Goal: Information Seeking & Learning: Learn about a topic

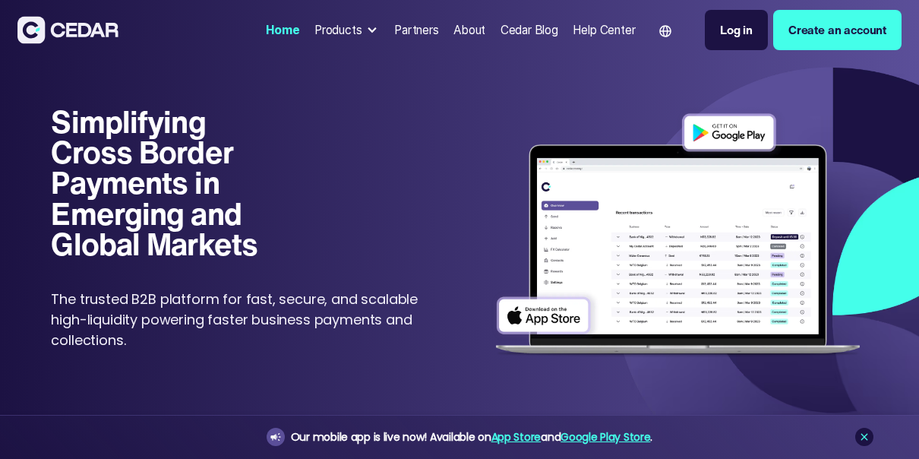
click at [420, 30] on div "Partners" at bounding box center [416, 29] width 45 height 17
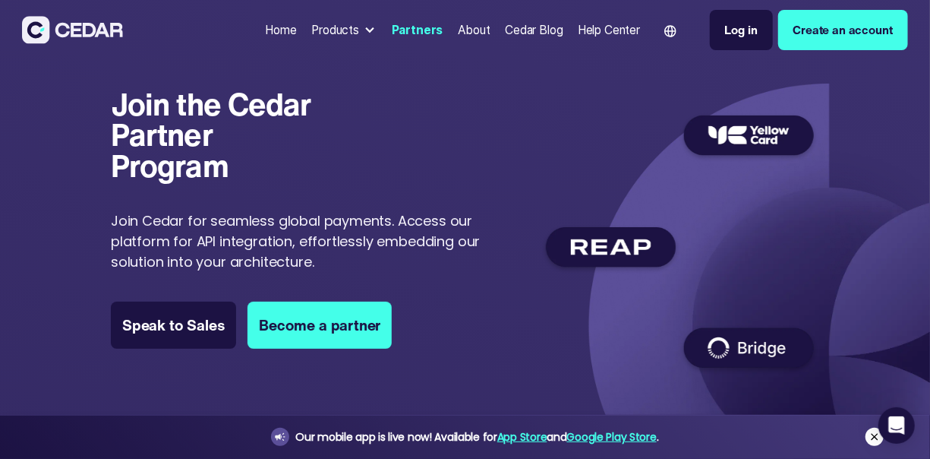
click at [875, 438] on icon at bounding box center [875, 437] width 12 height 12
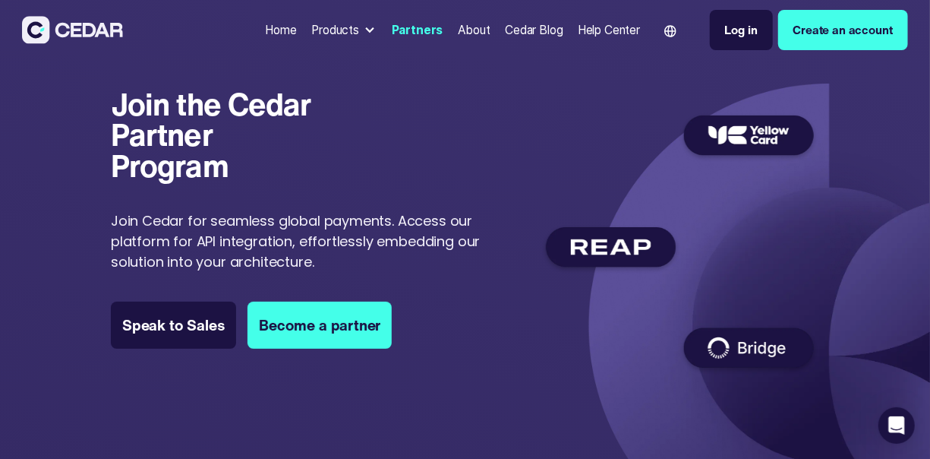
click at [463, 29] on div "About" at bounding box center [474, 29] width 33 height 17
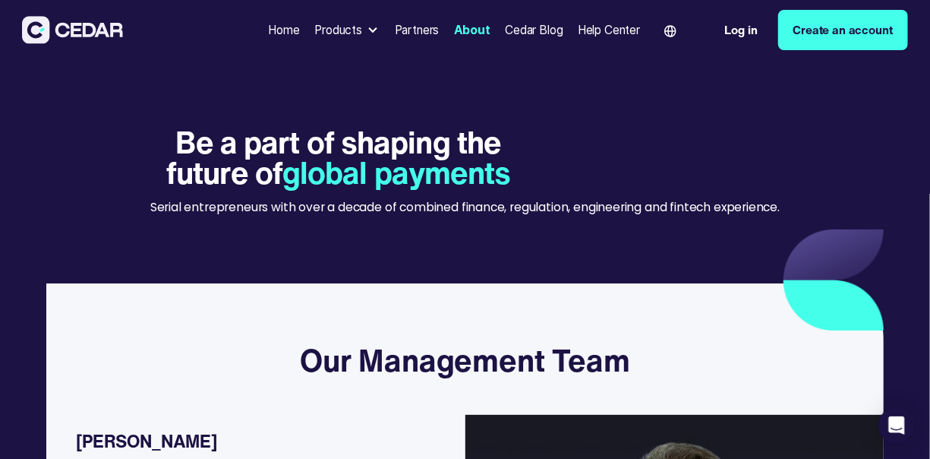
drag, startPoint x: 710, startPoint y: 342, endPoint x: 707, endPoint y: 480, distance: 138.3
drag, startPoint x: 707, startPoint y: 480, endPoint x: 426, endPoint y: 371, distance: 301.6
click at [426, 371] on h3 "Our Management Team" at bounding box center [465, 360] width 330 height 37
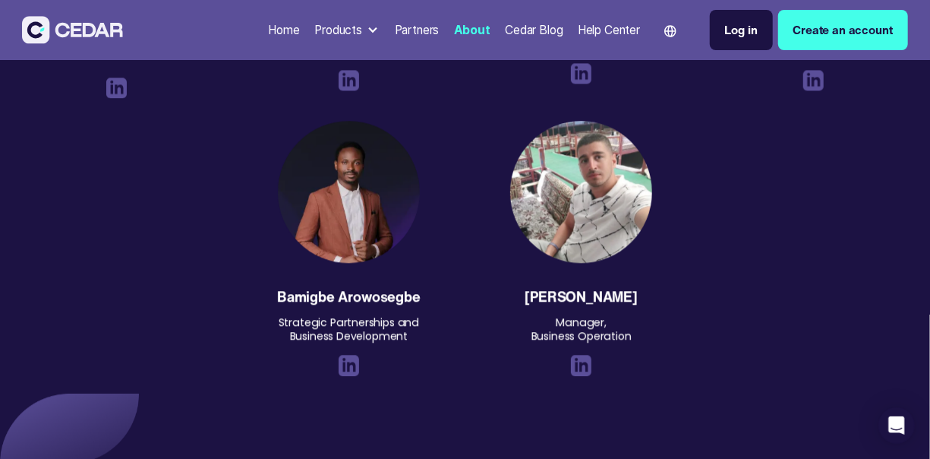
scroll to position [1811, 0]
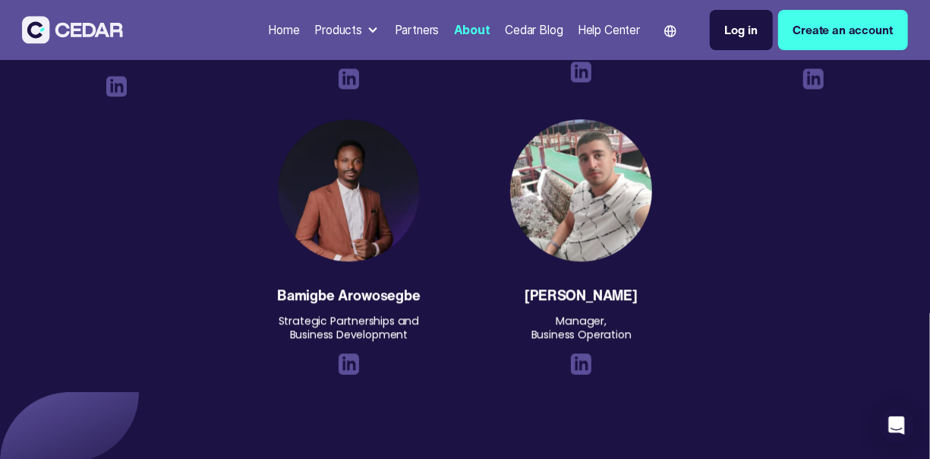
click at [671, 31] on img at bounding box center [671, 31] width 12 height 12
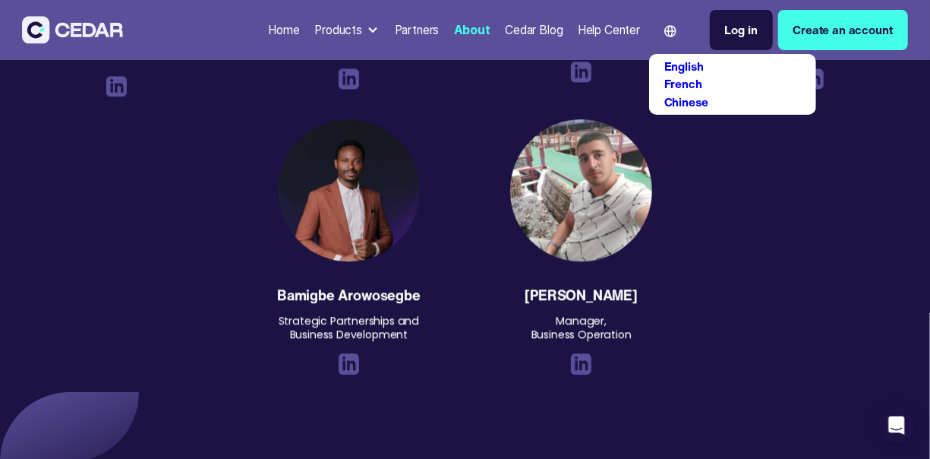
click at [785, 192] on div "Titilayo Oluwatosin Director, Marketing and Corporate Comunications Sharon Yish…" at bounding box center [465, 129] width 930 height 666
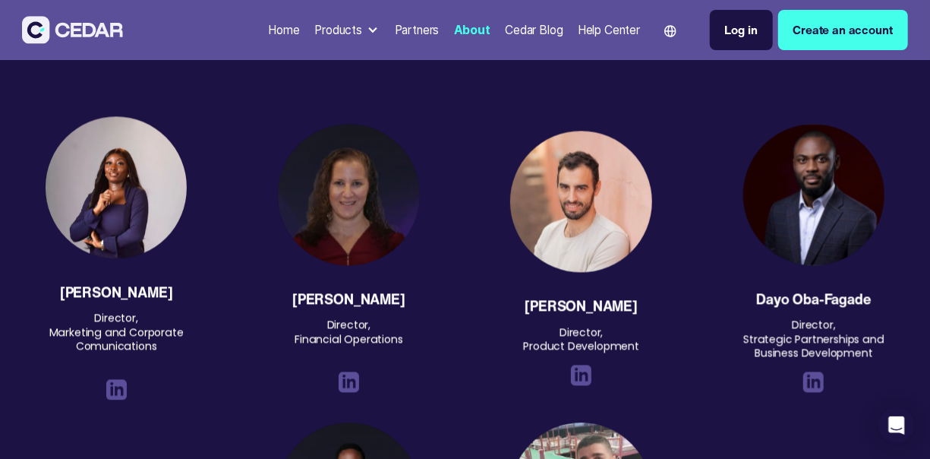
scroll to position [1507, 0]
click at [425, 30] on div "Partners" at bounding box center [417, 29] width 45 height 17
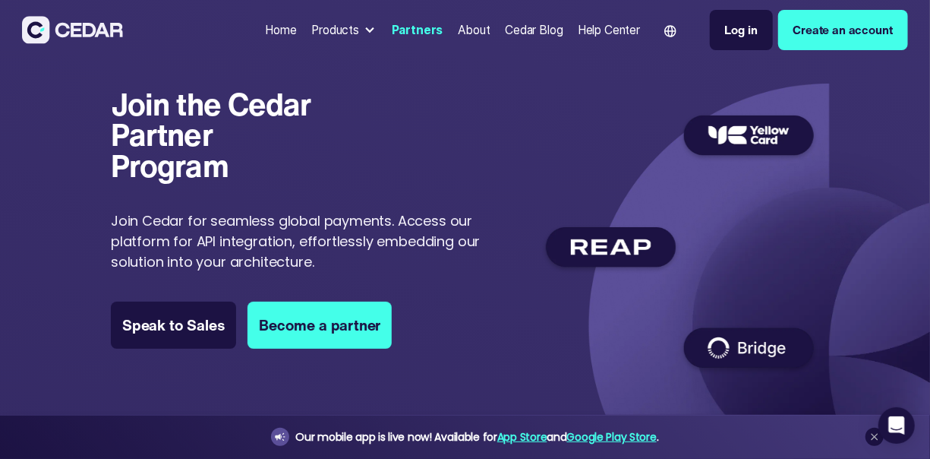
drag, startPoint x: 616, startPoint y: 251, endPoint x: 535, endPoint y: 295, distance: 92.4
click at [535, 295] on div "Join the Cedar Partner Program Join the Cedar Partner Program Join Cedar for se…" at bounding box center [465, 240] width 709 height 302
click at [364, 27] on div at bounding box center [370, 30] width 12 height 12
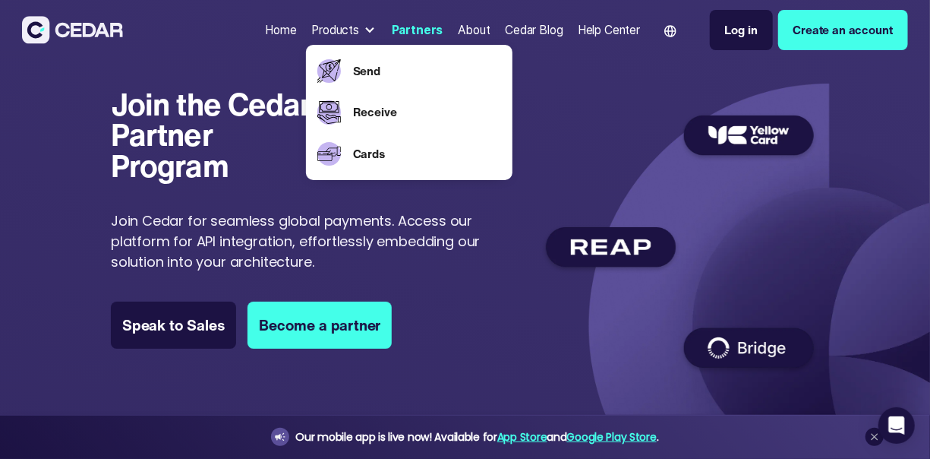
click at [364, 27] on div at bounding box center [370, 30] width 12 height 12
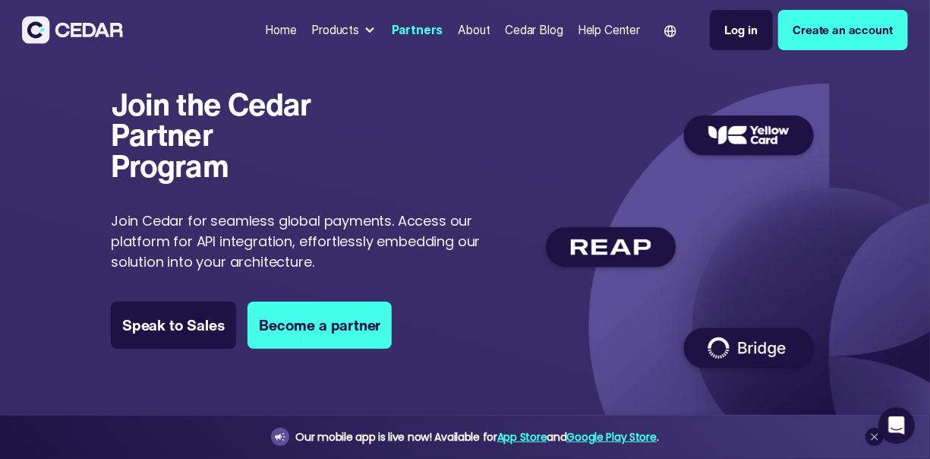
click at [364, 27] on div at bounding box center [370, 30] width 12 height 12
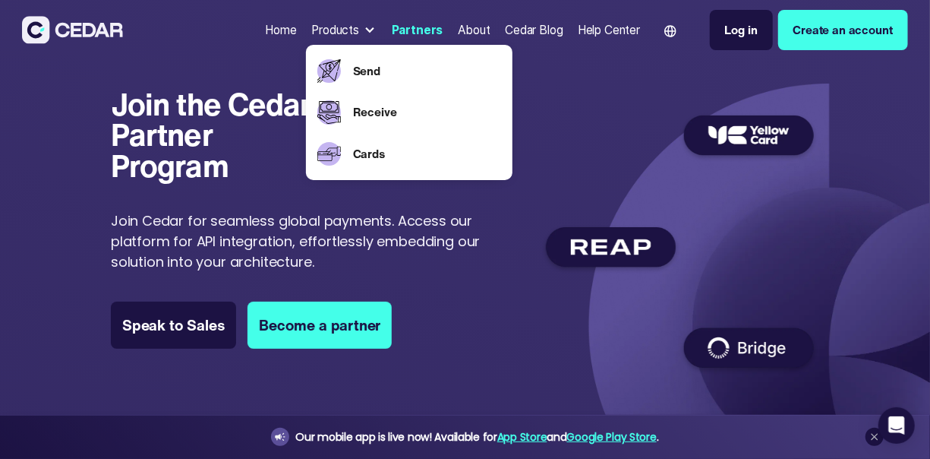
click at [238, 96] on h1 "Join the Cedar Partner Program" at bounding box center [222, 135] width 223 height 92
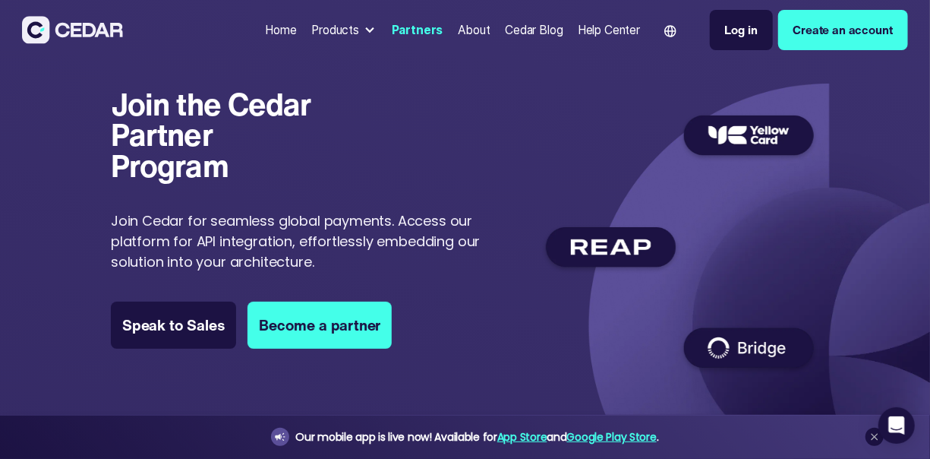
click at [466, 24] on div "About" at bounding box center [474, 29] width 33 height 17
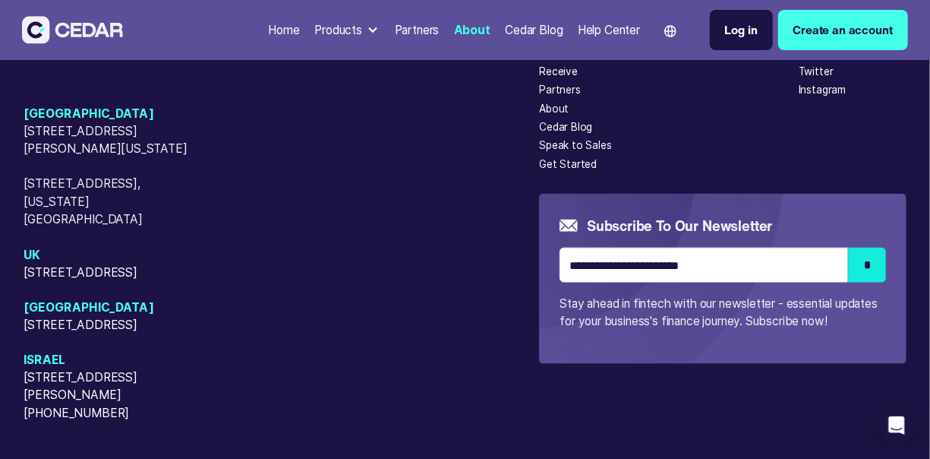
scroll to position [3585, 0]
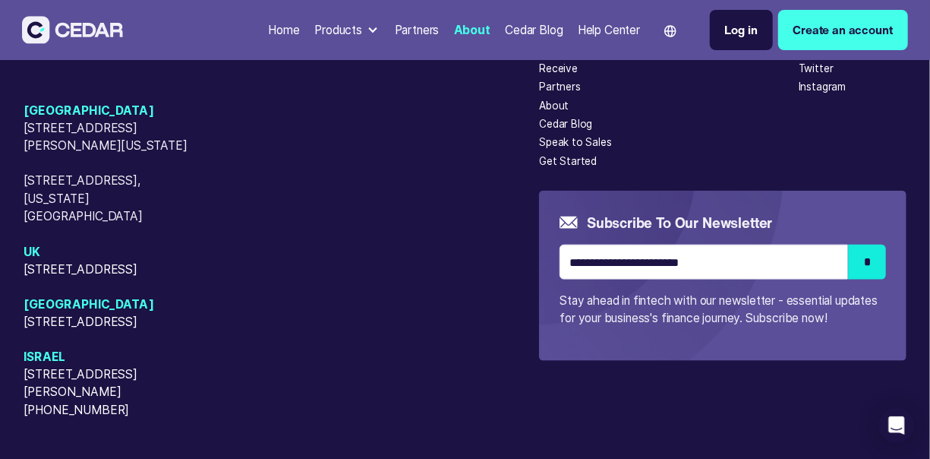
click at [46, 313] on span "[GEOGRAPHIC_DATA]" at bounding box center [116, 303] width 185 height 17
drag, startPoint x: 42, startPoint y: 257, endPoint x: 52, endPoint y: 264, distance: 12.6
click at [52, 264] on span "[STREET_ADDRESS]" at bounding box center [116, 269] width 185 height 17
drag, startPoint x: 877, startPoint y: 106, endPoint x: 587, endPoint y: 144, distance: 292.6
click at [587, 144] on div "Speak to Sales" at bounding box center [575, 141] width 73 height 15
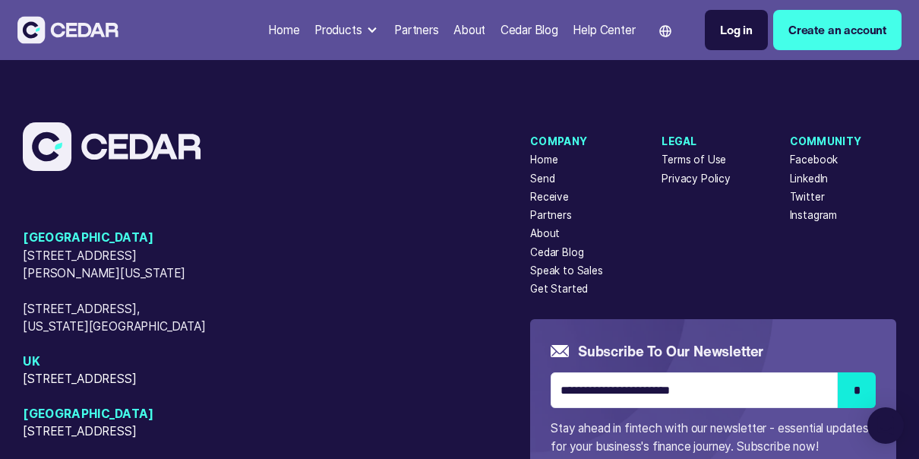
scroll to position [1164, 0]
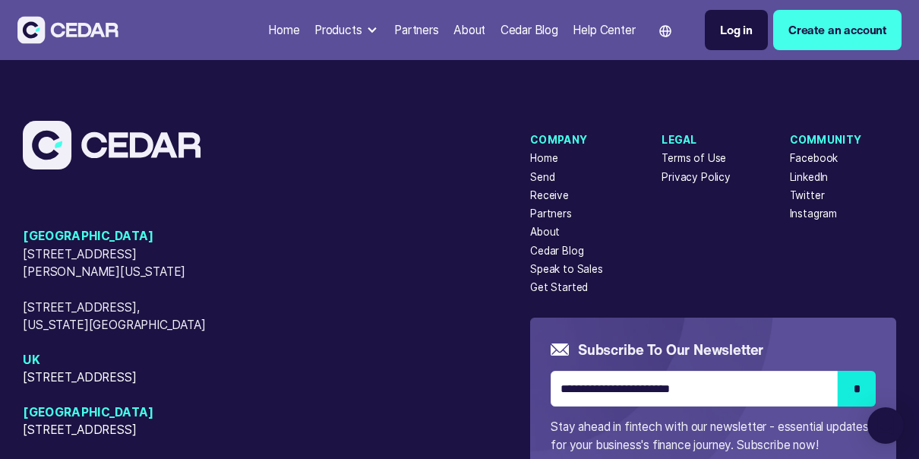
click at [344, 27] on div "Products" at bounding box center [338, 29] width 48 height 17
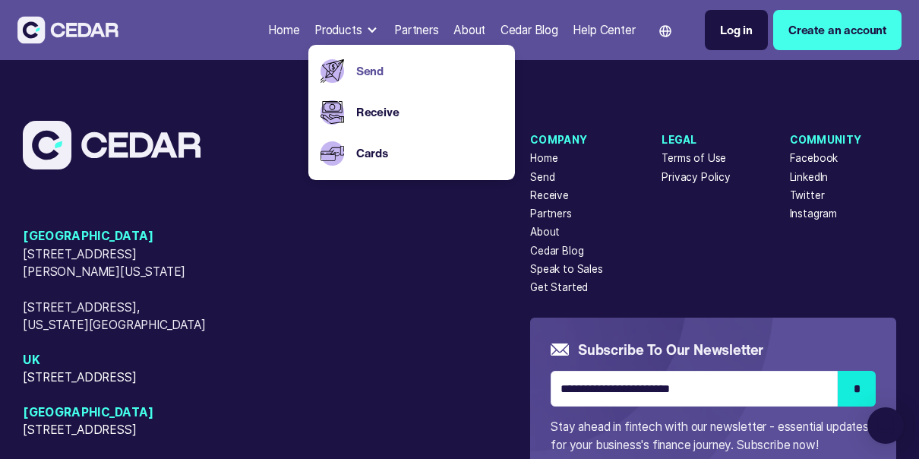
click at [356, 68] on link "Send" at bounding box center [429, 70] width 147 height 17
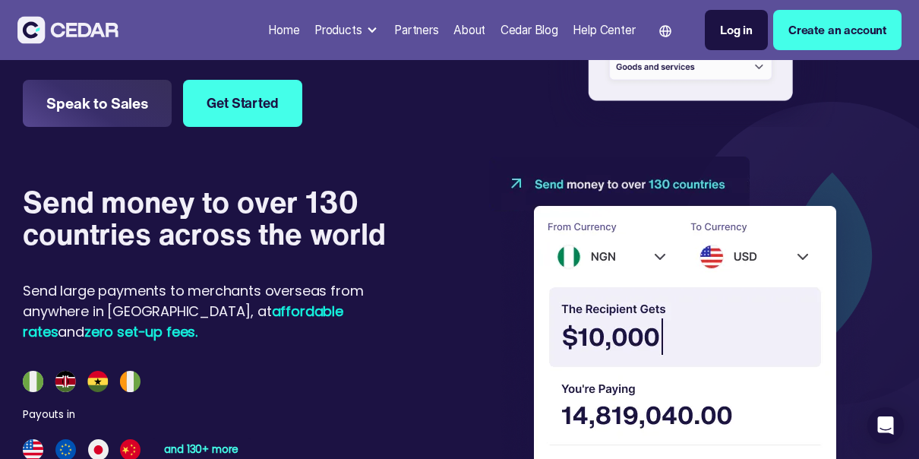
scroll to position [893, 0]
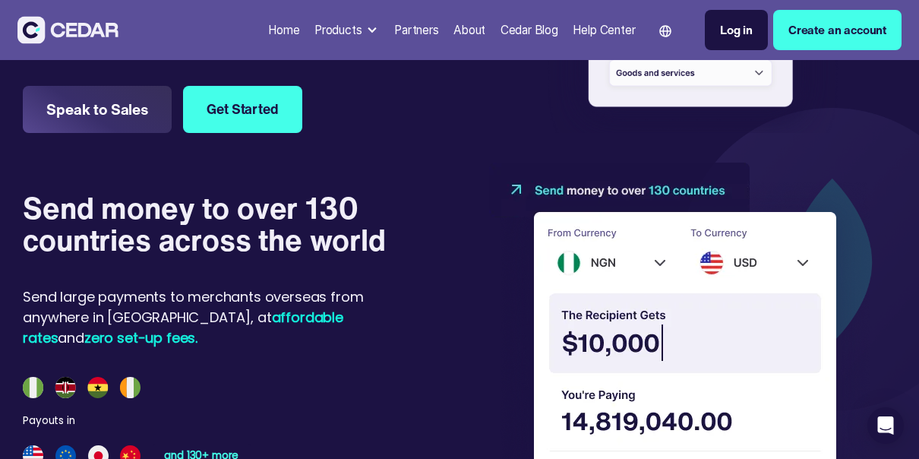
click at [134, 377] on img at bounding box center [82, 387] width 118 height 21
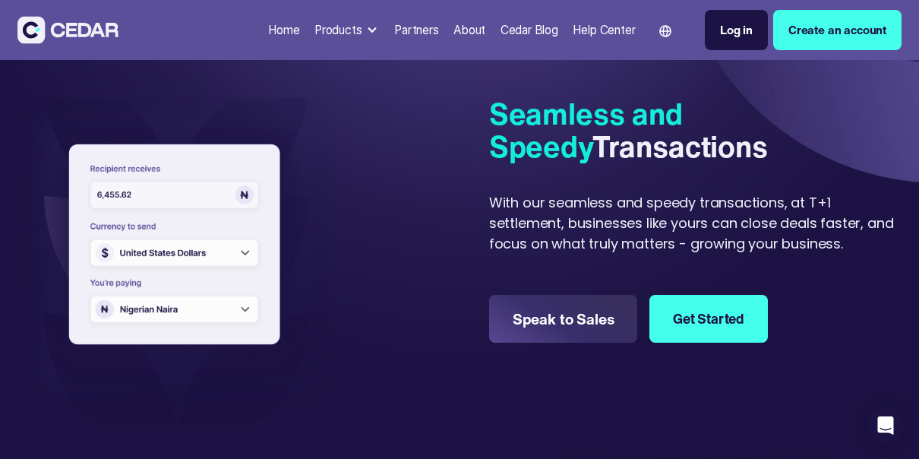
scroll to position [0, 0]
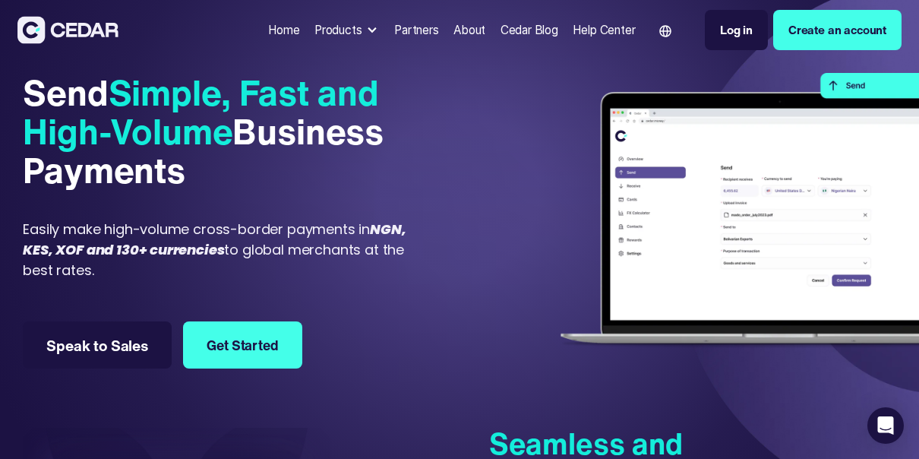
click at [349, 32] on div "Products" at bounding box center [338, 29] width 48 height 17
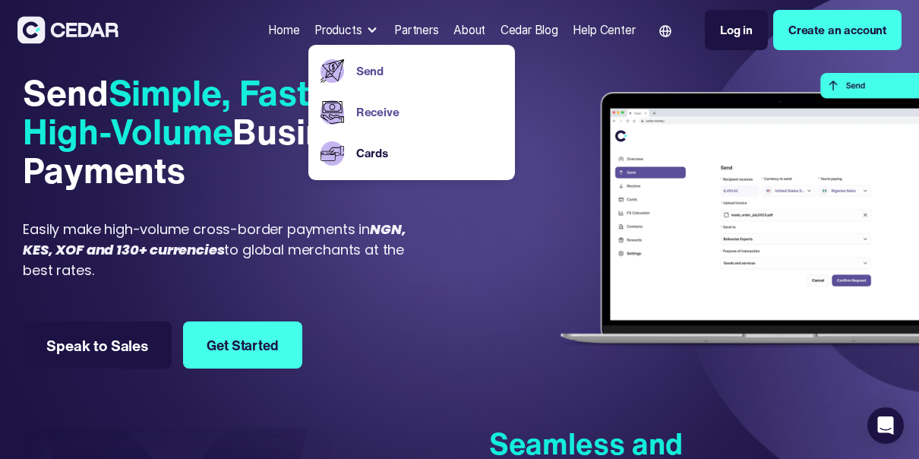
click at [365, 115] on link "Receive" at bounding box center [429, 111] width 147 height 17
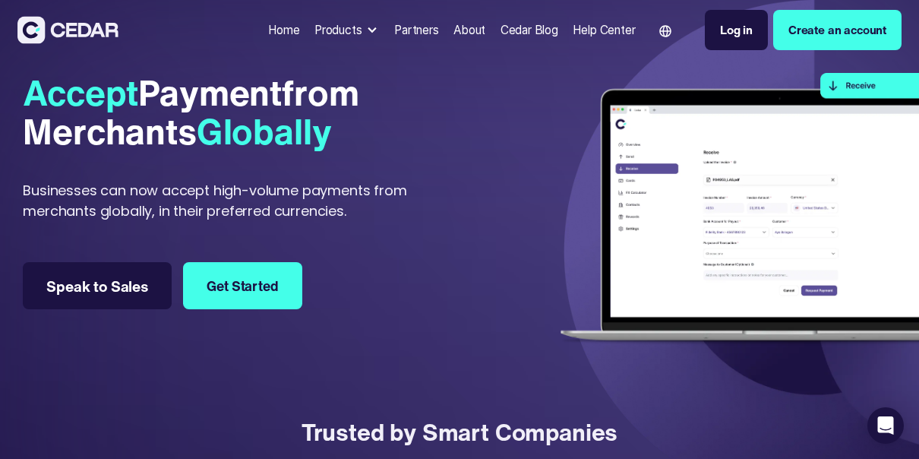
click at [366, 27] on div at bounding box center [372, 30] width 12 height 12
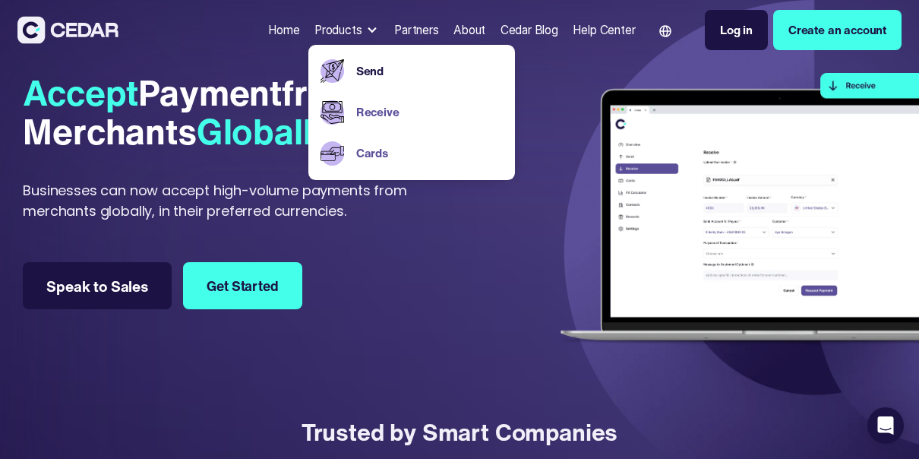
click at [356, 155] on link "Cards" at bounding box center [429, 152] width 147 height 17
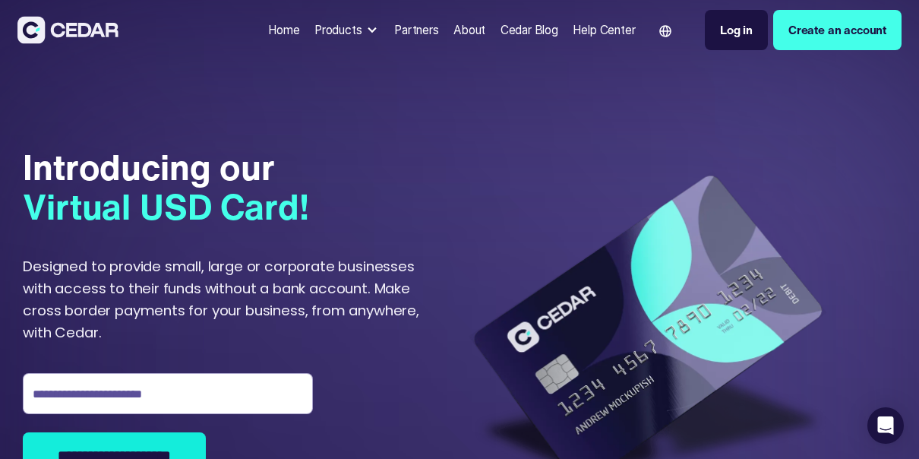
click at [366, 27] on div at bounding box center [372, 30] width 12 height 12
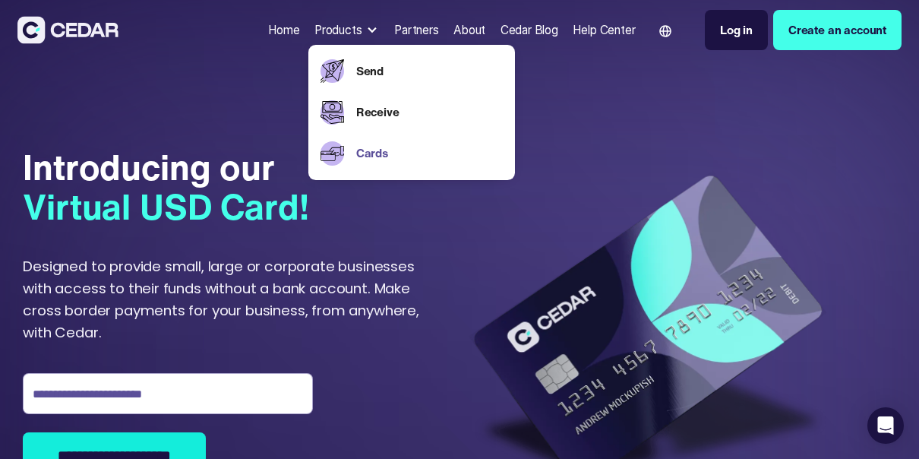
click at [351, 60] on div "Send" at bounding box center [426, 70] width 153 height 41
click at [356, 67] on link "Send" at bounding box center [429, 70] width 147 height 17
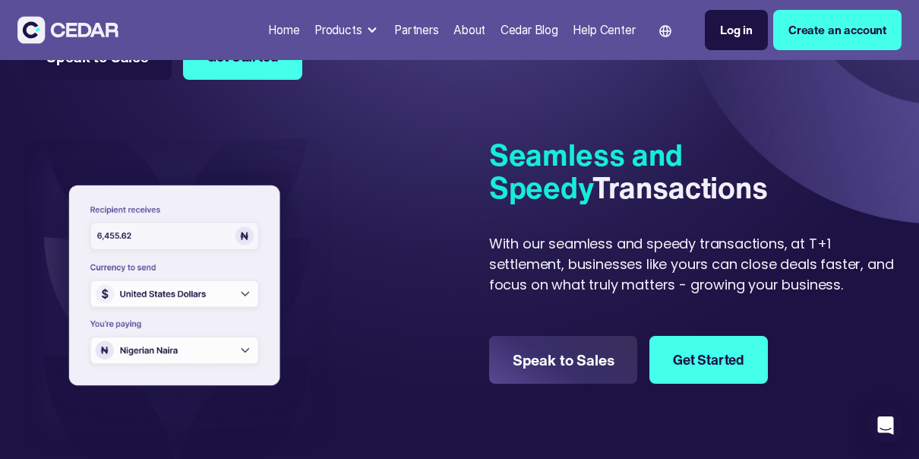
scroll to position [304, 0]
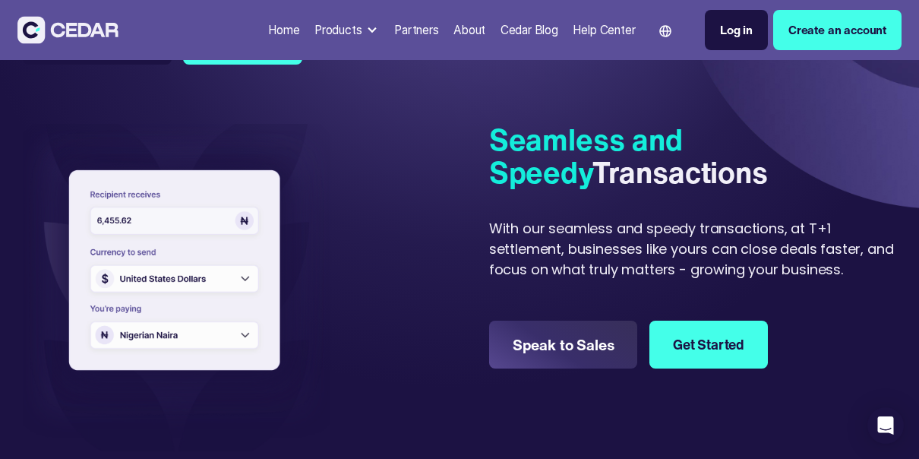
click at [855, 251] on div "With our seamless and speedy transactions, at T+1 settlement, businesses like y…" at bounding box center [692, 249] width 407 height 62
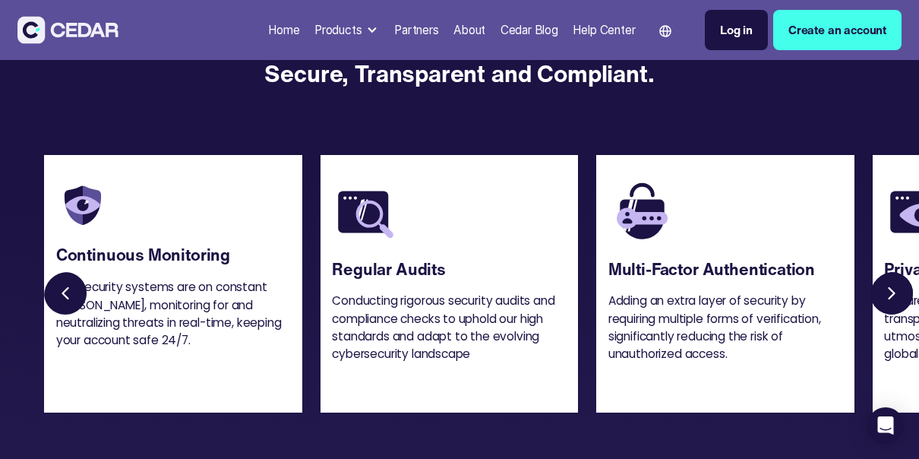
scroll to position [1600, 0]
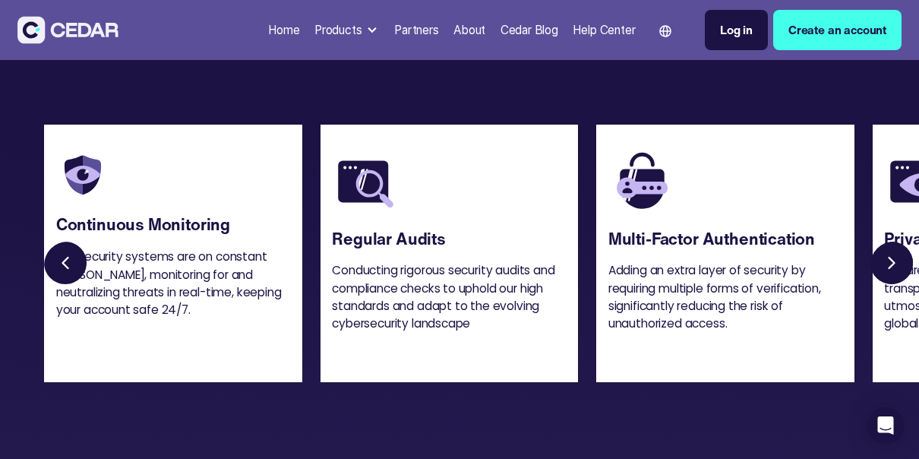
click at [69, 261] on link "Previous slide" at bounding box center [67, 265] width 47 height 47
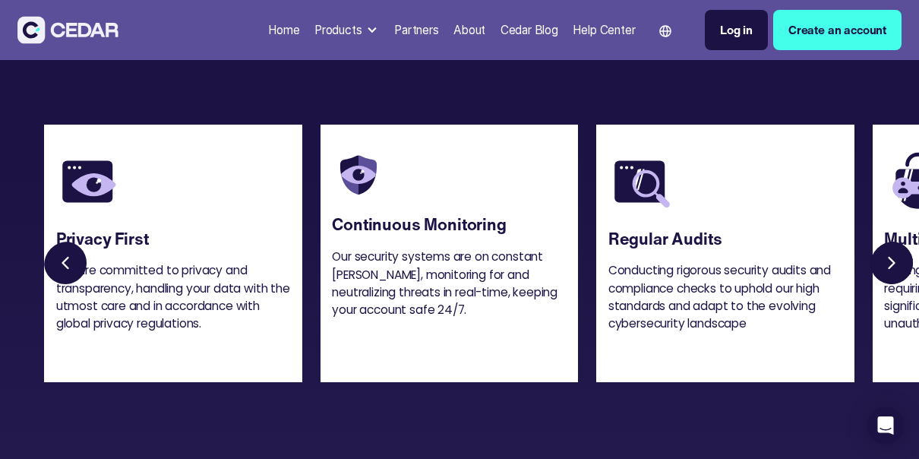
click at [69, 261] on link "Previous slide" at bounding box center [67, 265] width 47 height 47
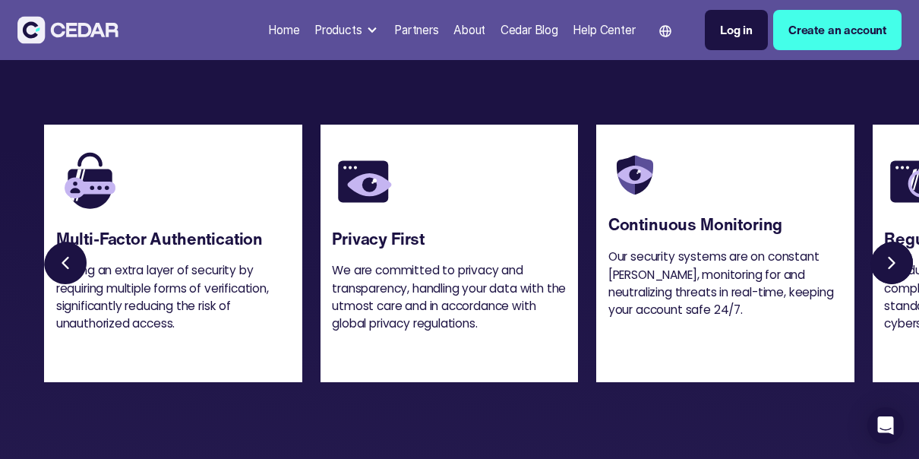
click at [69, 261] on link "Previous slide" at bounding box center [67, 265] width 47 height 47
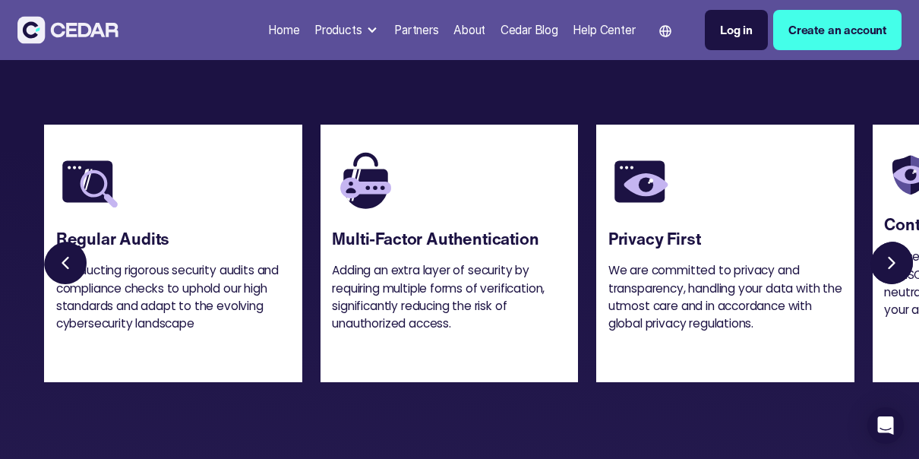
click at [69, 261] on link "Previous slide" at bounding box center [67, 265] width 47 height 47
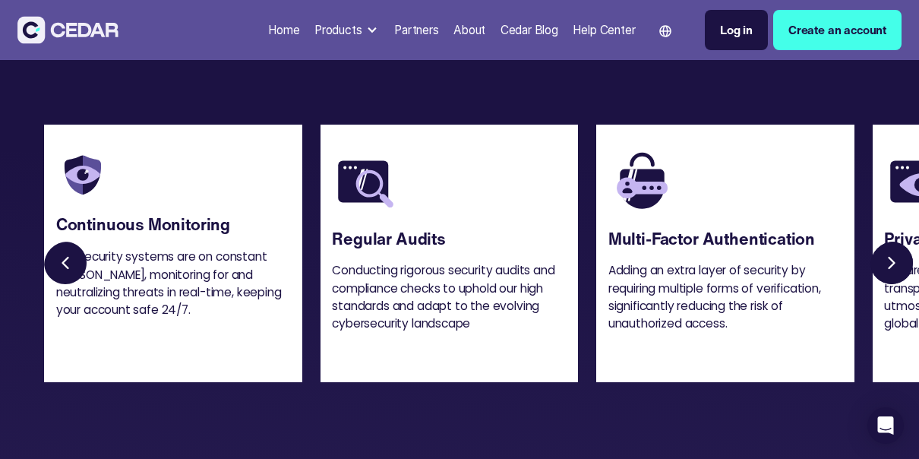
click at [894, 260] on link "Next slide" at bounding box center [893, 265] width 47 height 47
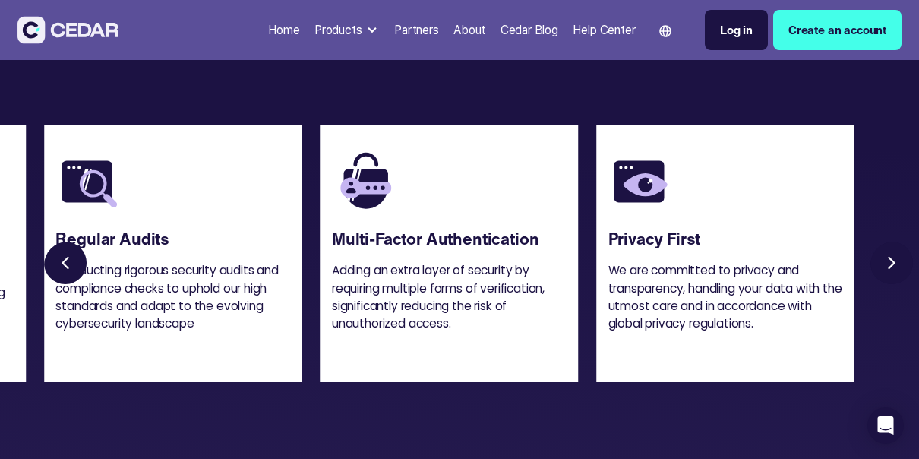
click at [894, 260] on link "Next slide" at bounding box center [893, 265] width 47 height 47
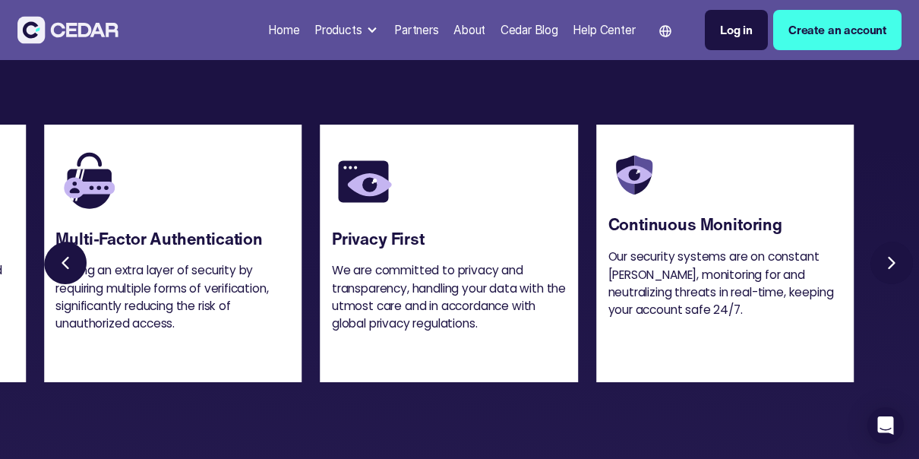
click at [906, 255] on link "Next slide" at bounding box center [893, 265] width 47 height 47
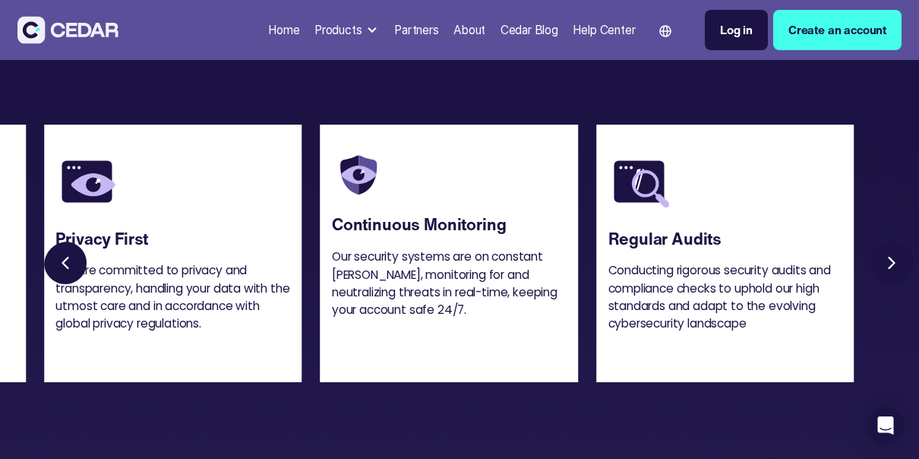
click at [906, 255] on link "Next slide" at bounding box center [893, 265] width 47 height 47
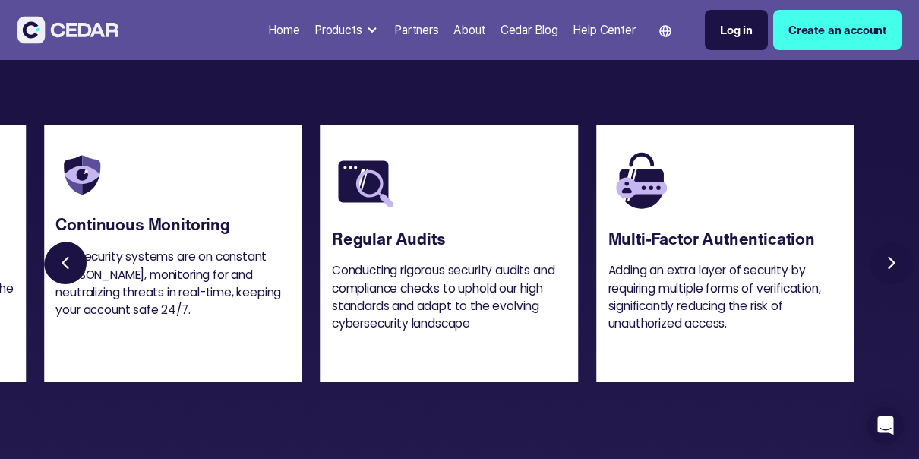
click at [906, 255] on link "Next slide" at bounding box center [893, 265] width 47 height 47
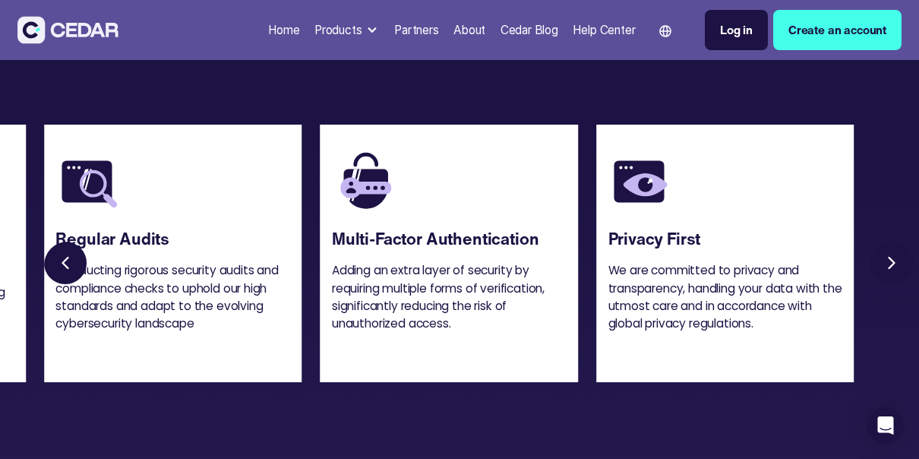
click at [906, 255] on link "Next slide" at bounding box center [893, 265] width 47 height 47
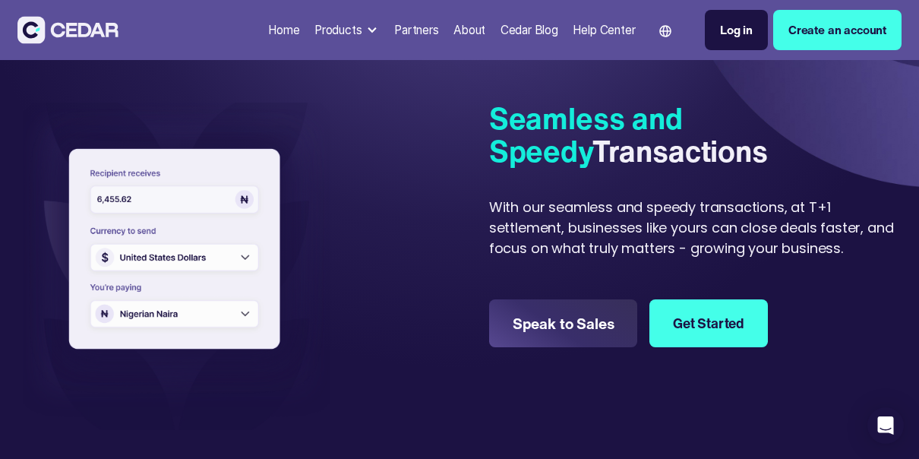
scroll to position [0, 0]
